Goal: Use online tool/utility: Utilize a website feature to perform a specific function

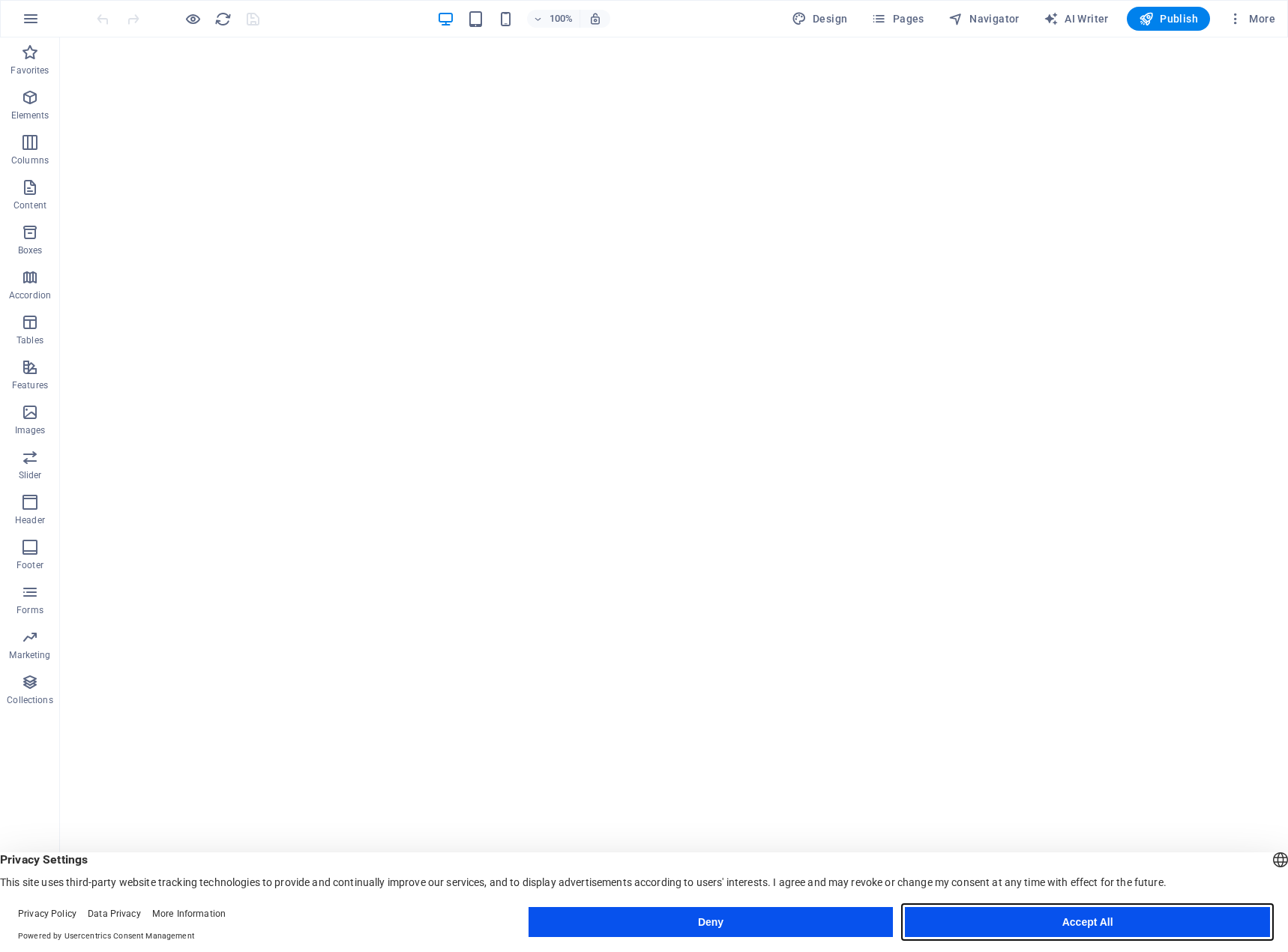
click at [1082, 918] on button "Accept All" at bounding box center [1087, 922] width 366 height 30
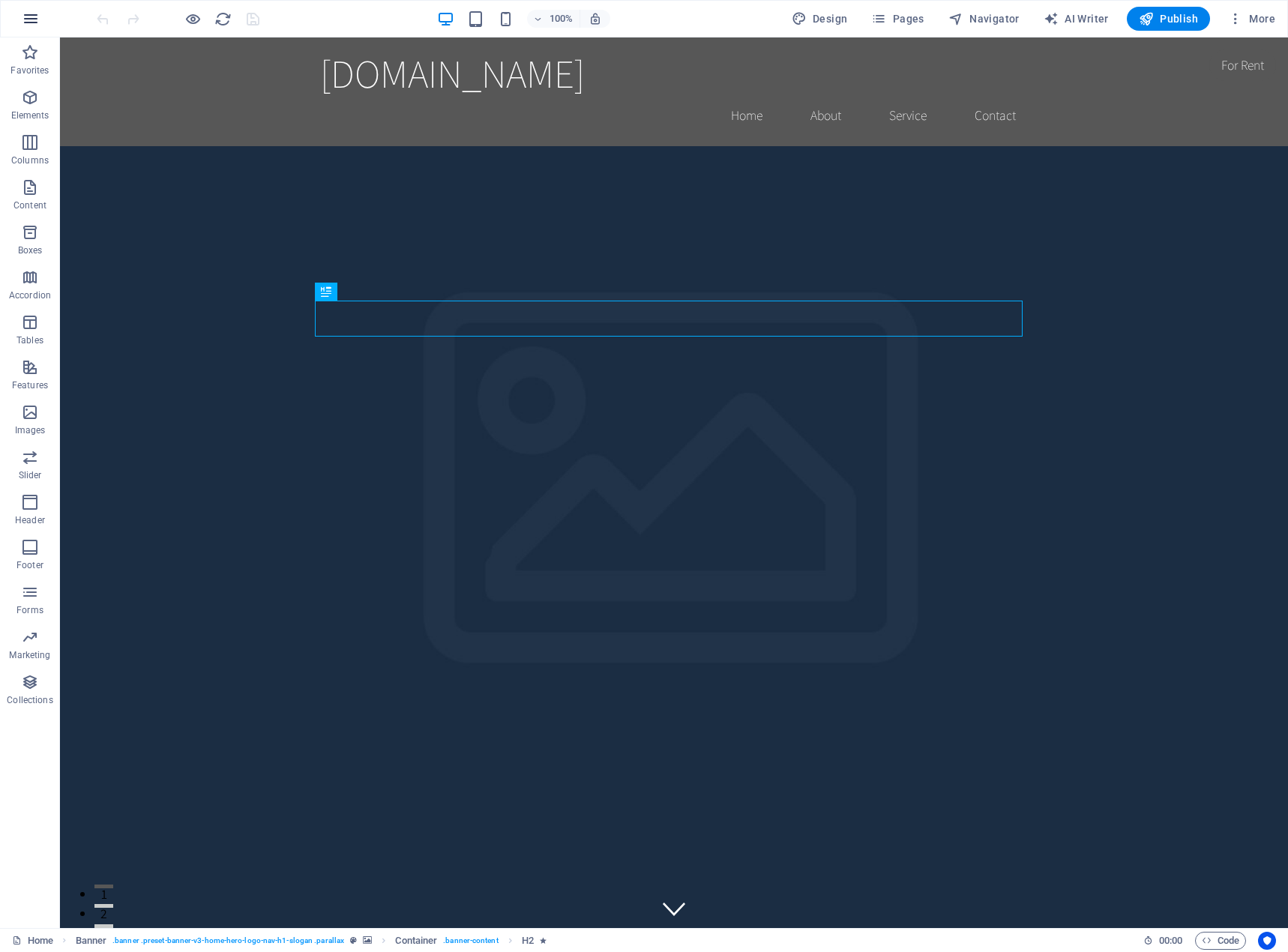
click at [28, 17] on icon "button" at bounding box center [30, 18] width 18 height 18
click at [1240, 25] on icon "button" at bounding box center [1235, 18] width 15 height 15
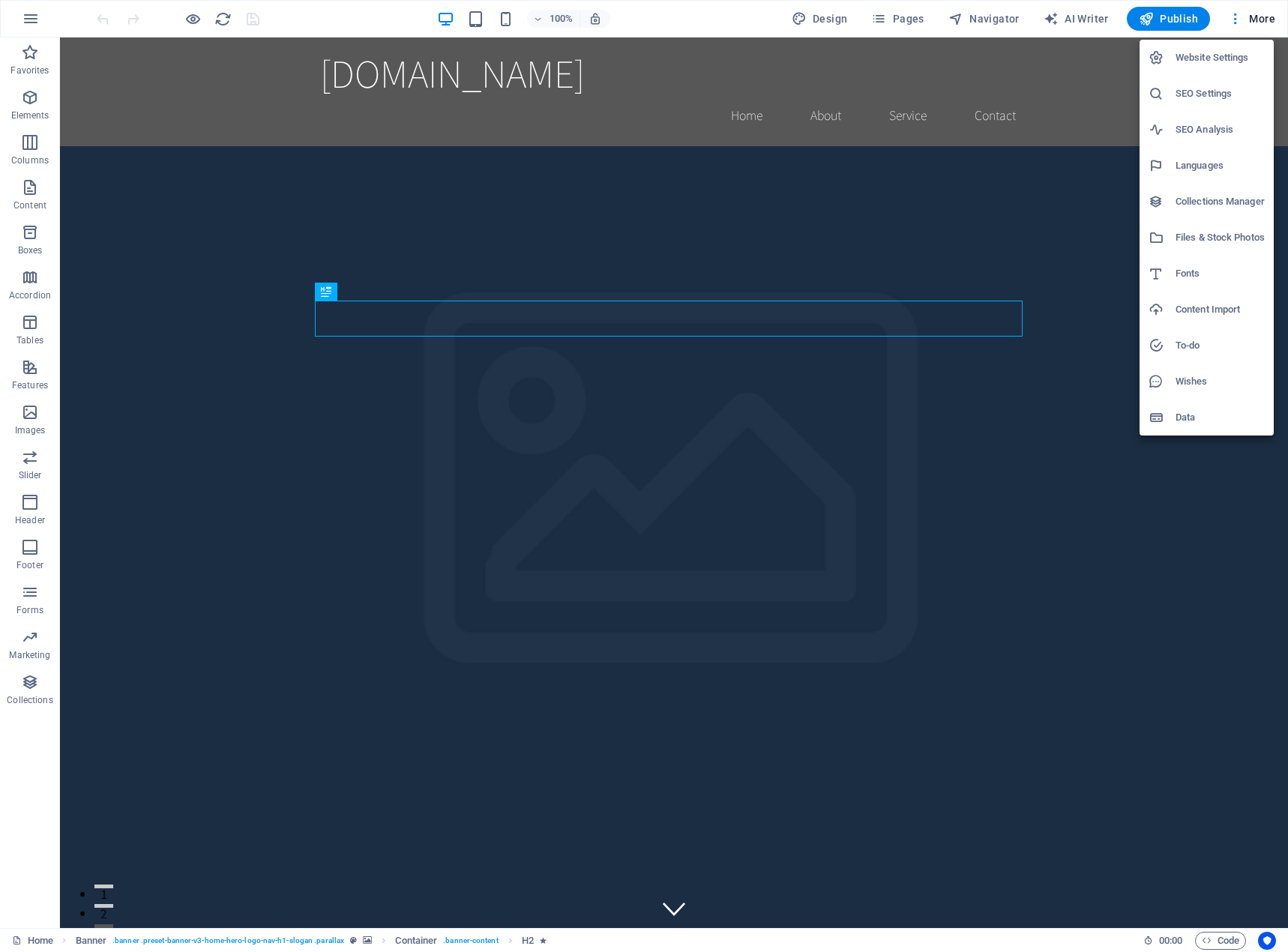
click at [1063, 14] on div at bounding box center [644, 476] width 1288 height 952
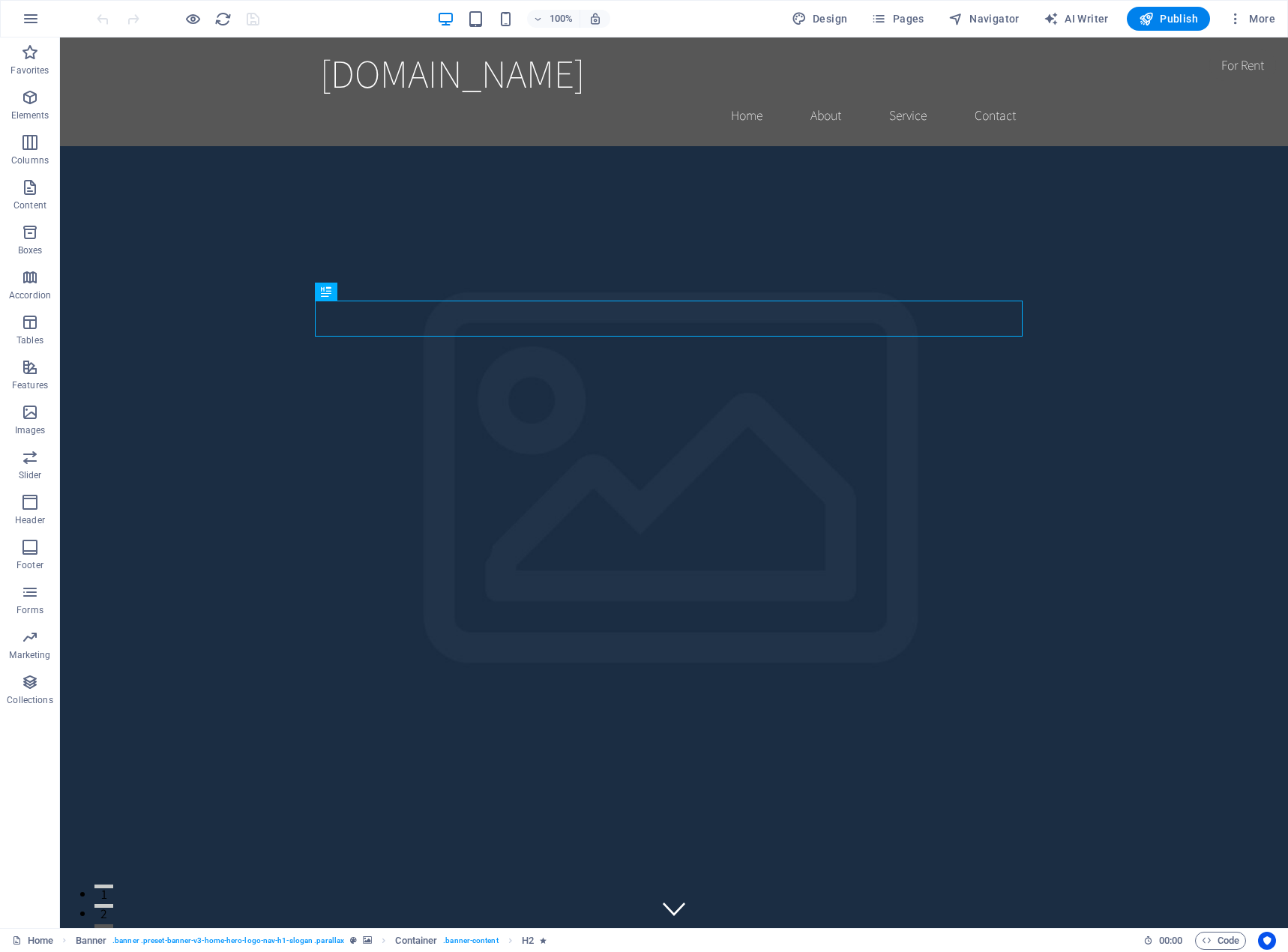
click at [1084, 21] on span "AI Writer" at bounding box center [1076, 18] width 65 height 15
select select "English"
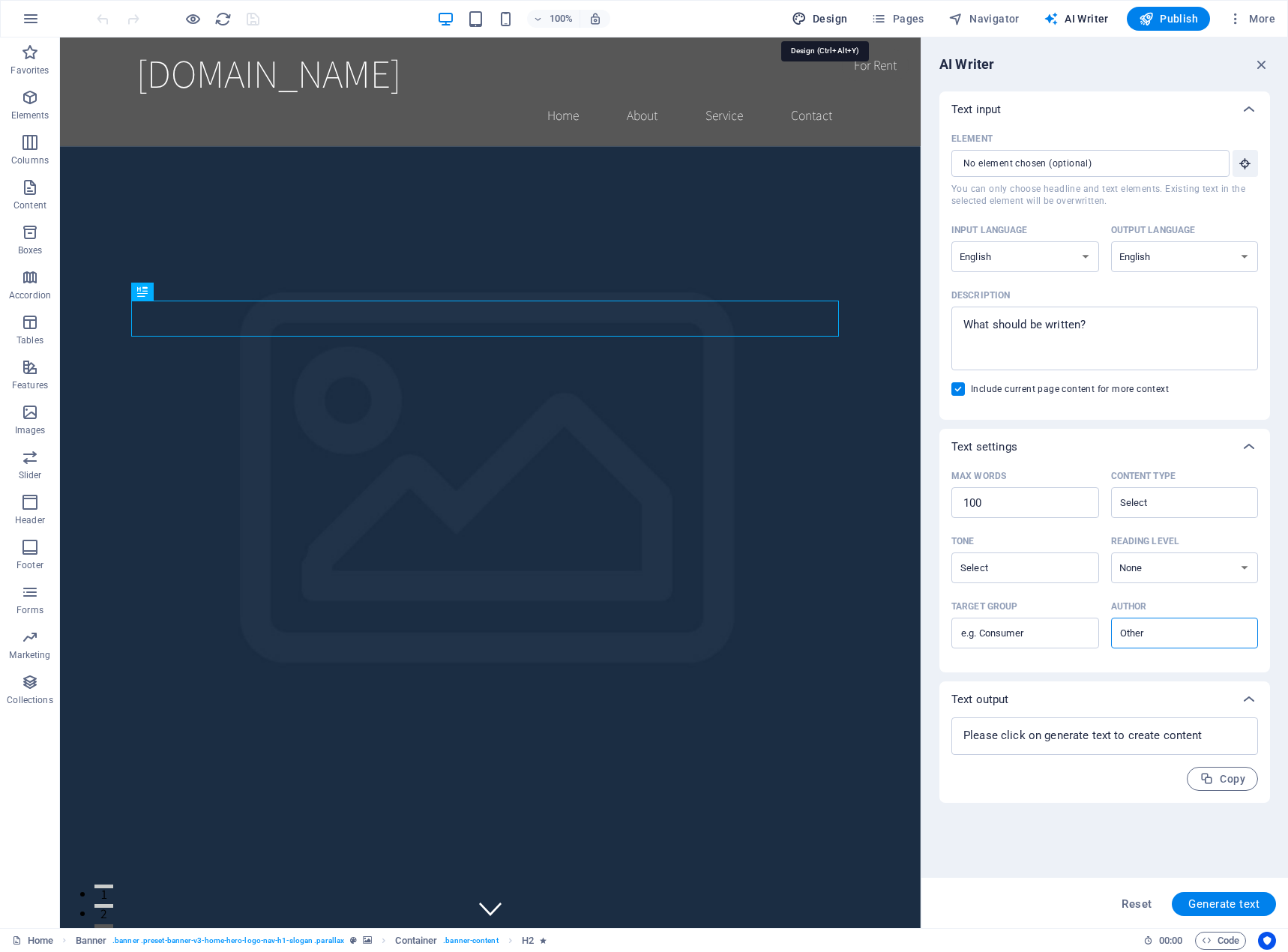
click at [825, 17] on span "Design" at bounding box center [820, 18] width 56 height 15
select select "rem"
select select "200"
select select "px"
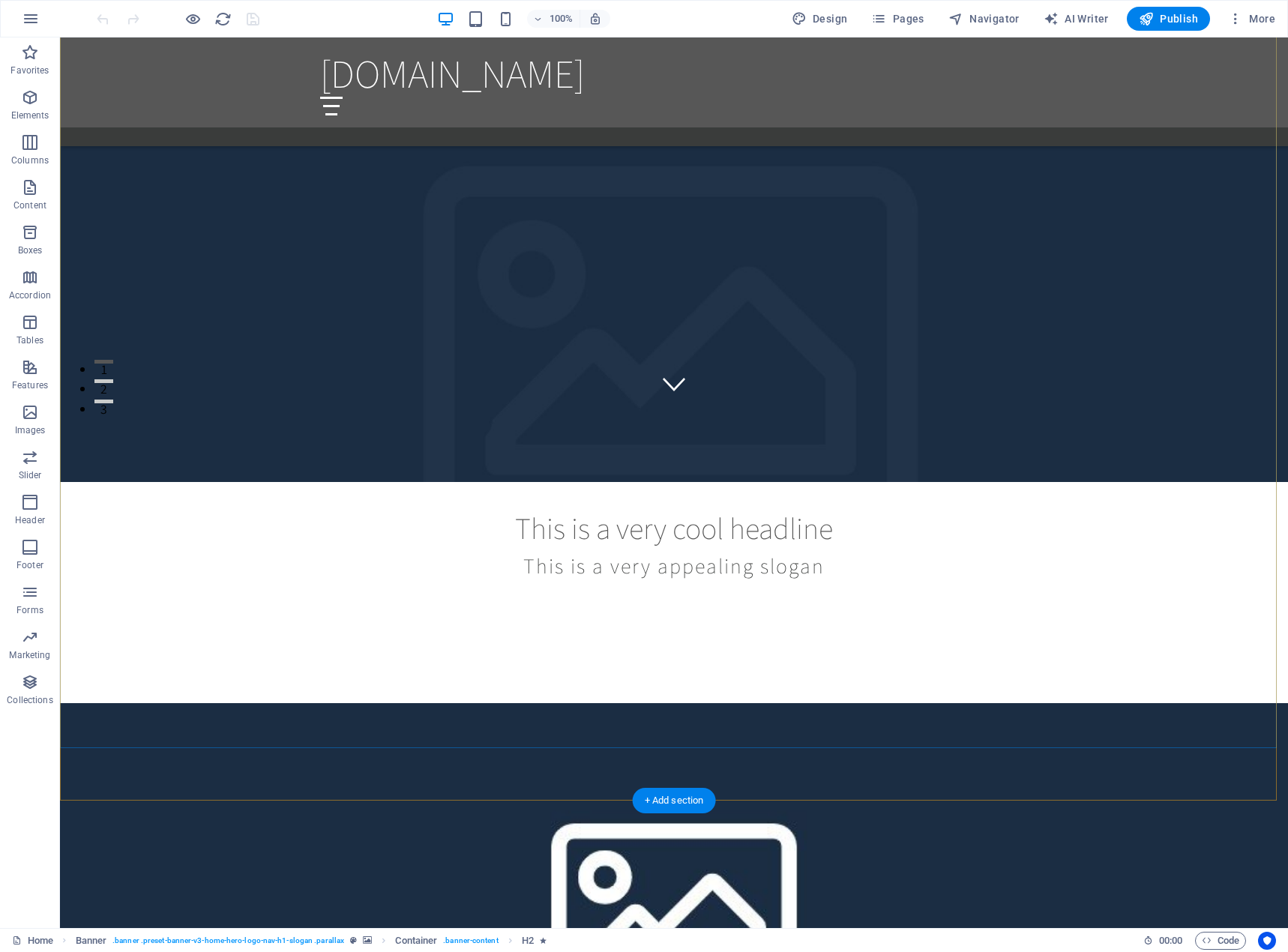
scroll to position [1125, 0]
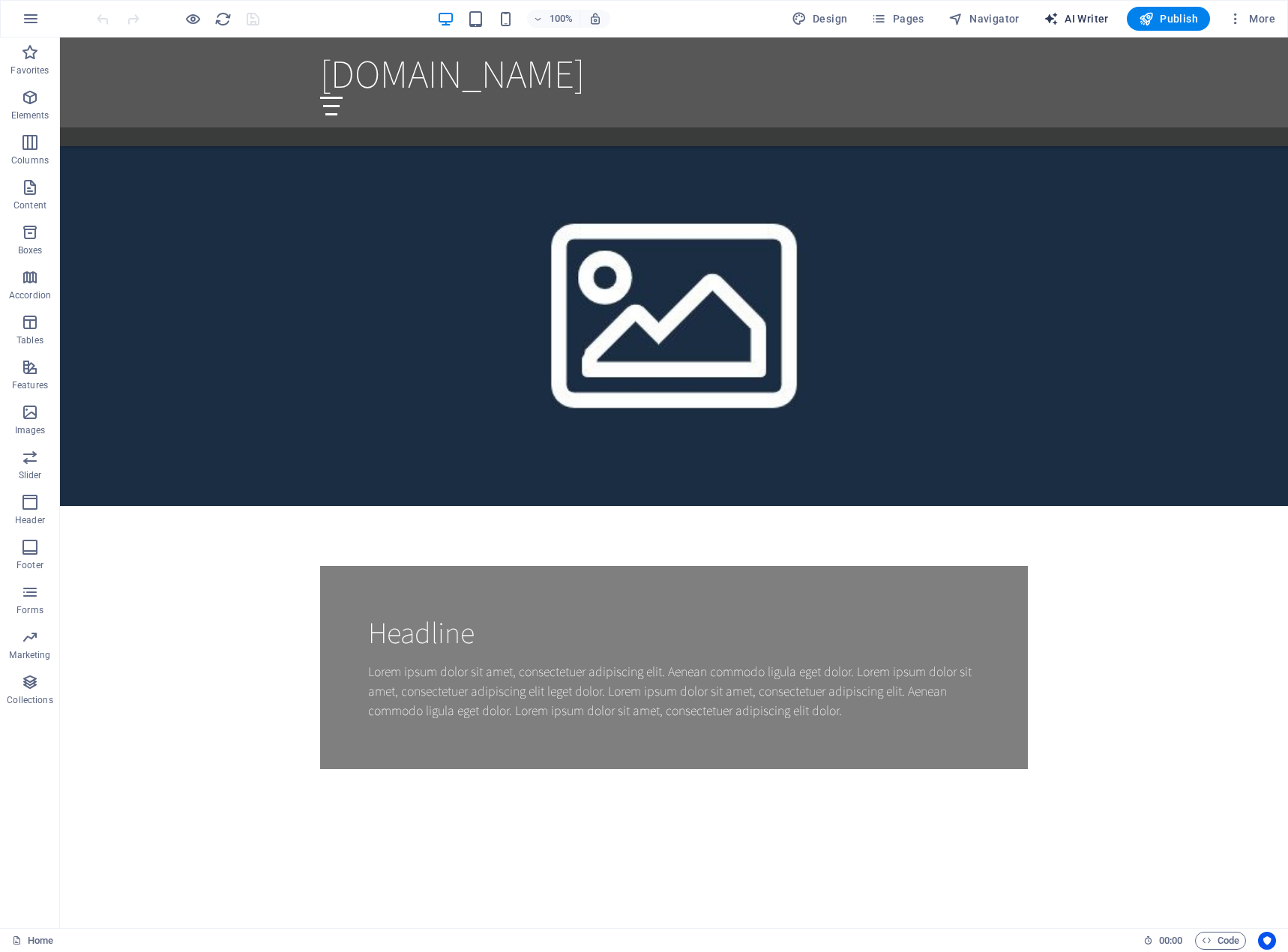
click at [1079, 16] on span "AI Writer" at bounding box center [1076, 18] width 65 height 15
select select "English"
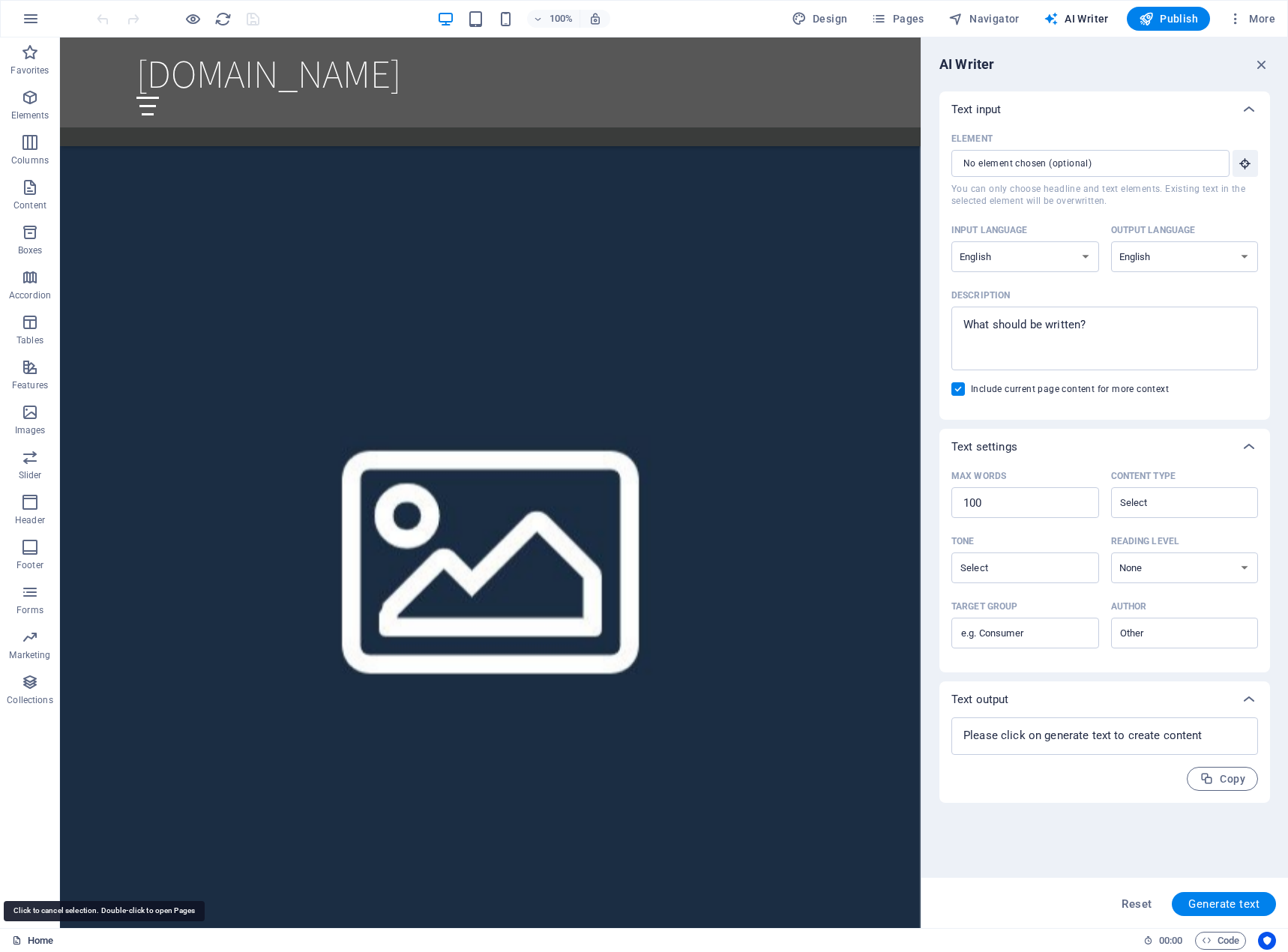
click at [39, 940] on link "Home" at bounding box center [32, 940] width 42 height 18
click at [37, 18] on icon "button" at bounding box center [30, 18] width 18 height 18
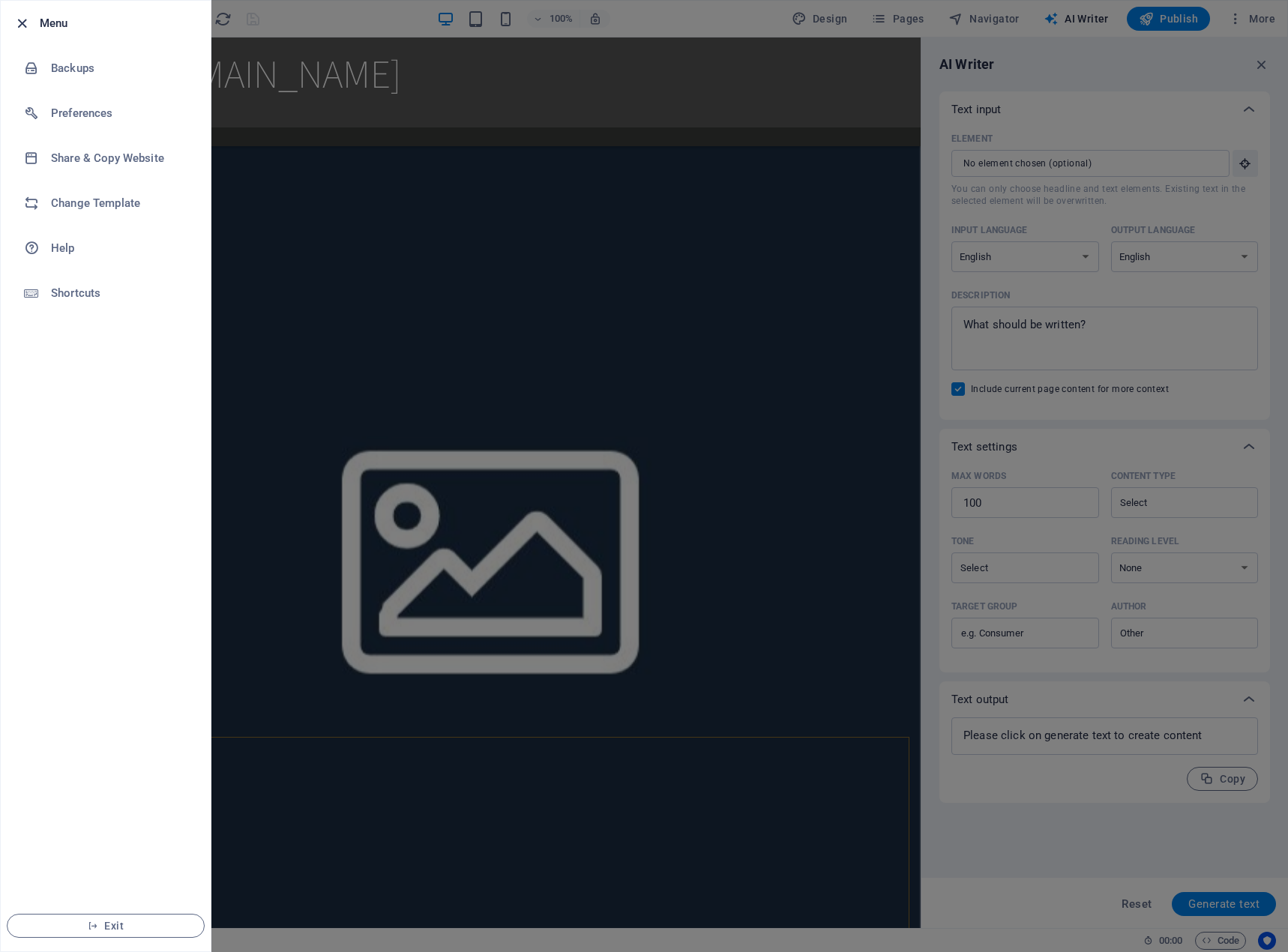
click at [25, 27] on icon "button" at bounding box center [22, 23] width 17 height 17
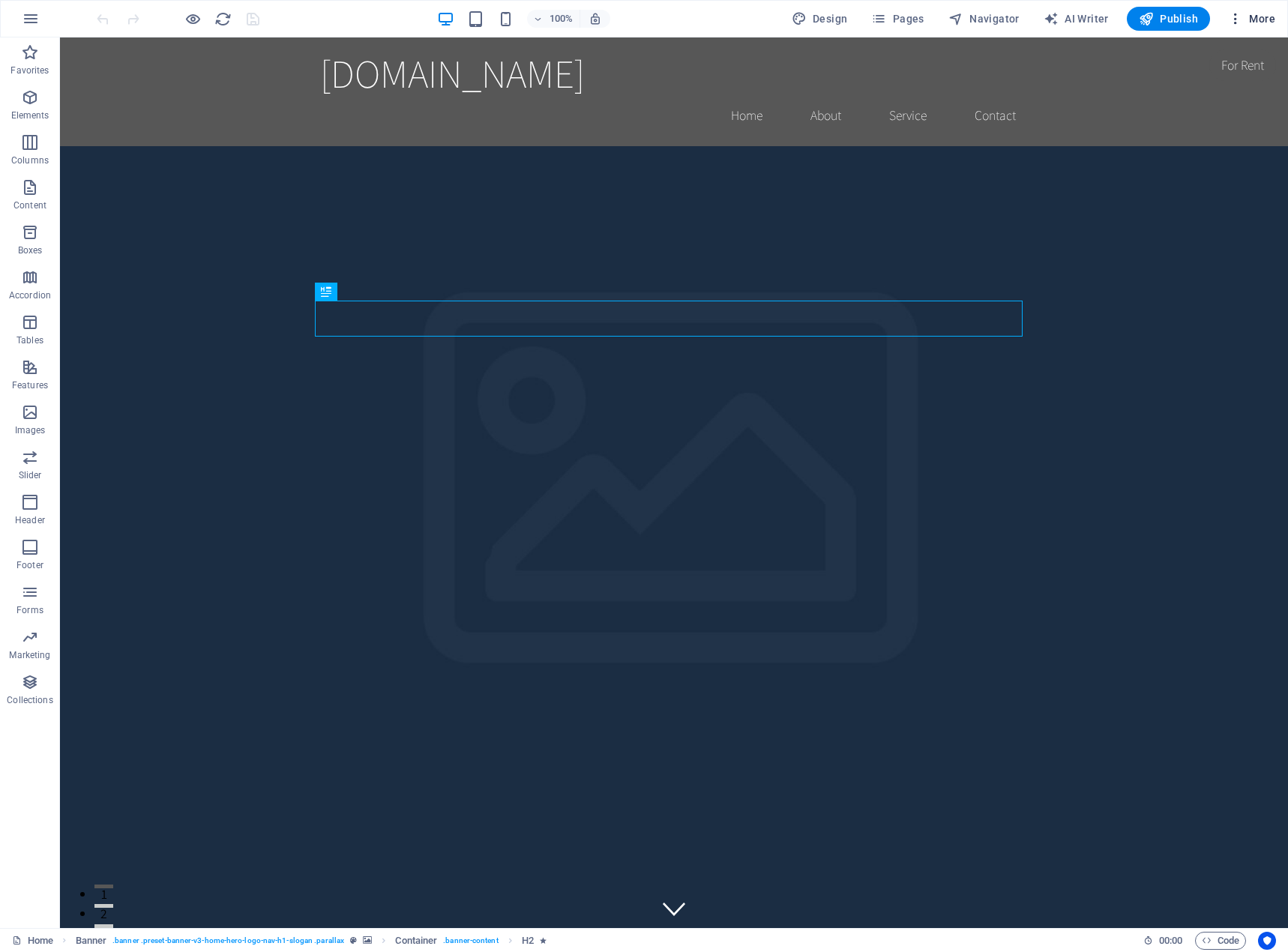
click at [1265, 15] on span "More" at bounding box center [1251, 18] width 48 height 15
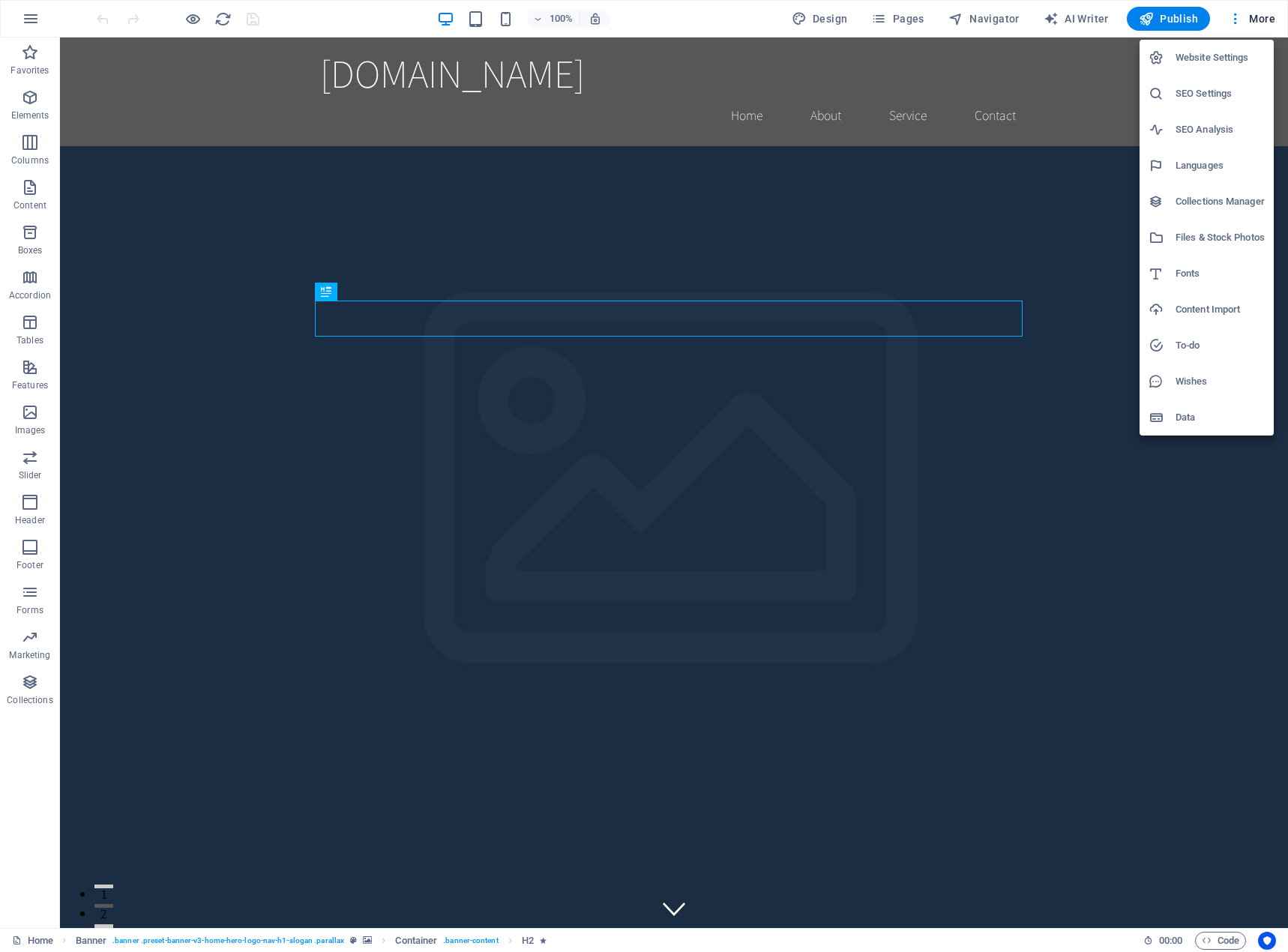
drag, startPoint x: 169, startPoint y: 47, endPoint x: 153, endPoint y: 72, distance: 29.7
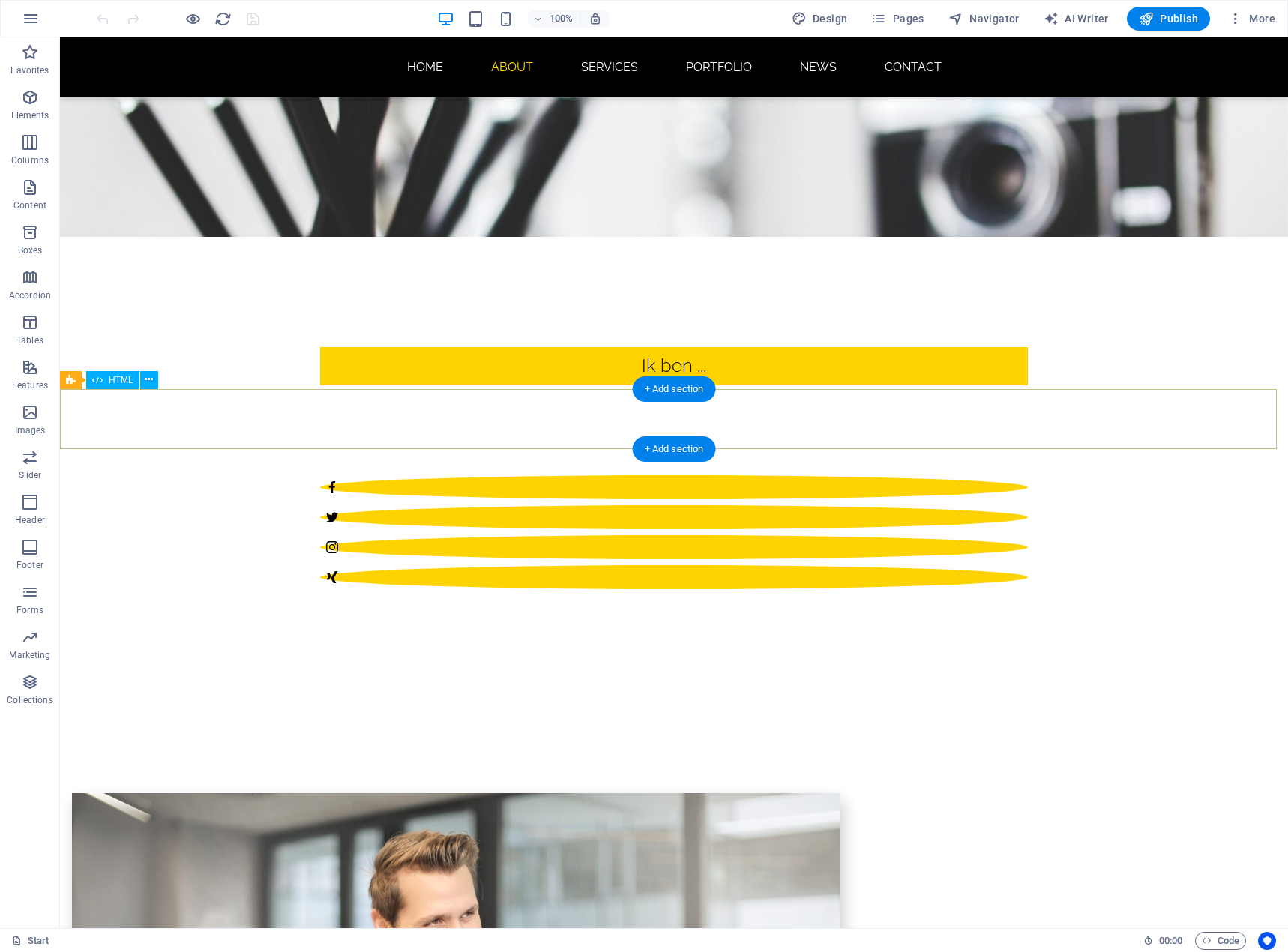
scroll to position [1049, 0]
